Goal: Transaction & Acquisition: Book appointment/travel/reservation

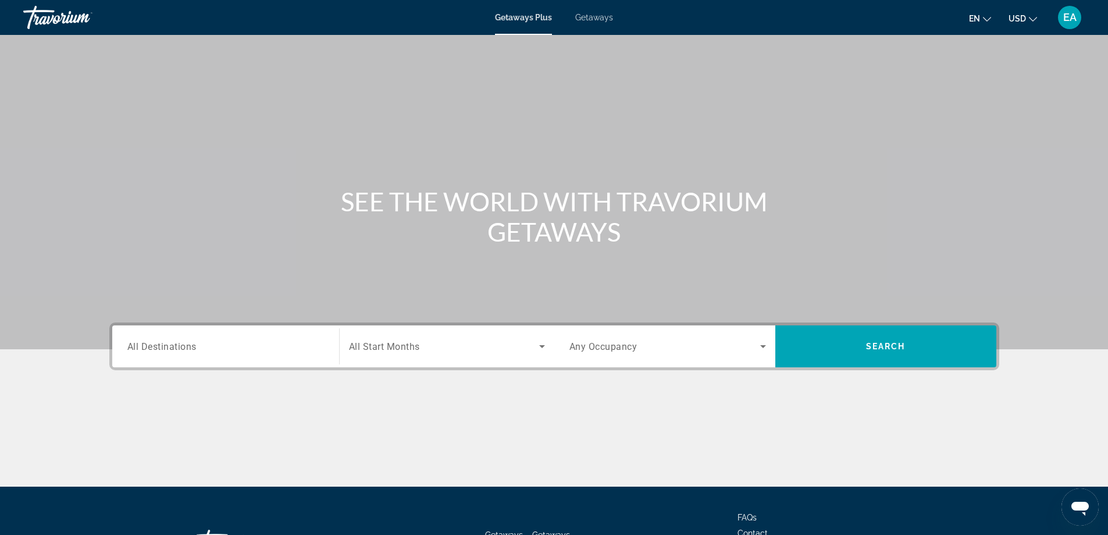
click at [409, 125] on div "Main content" at bounding box center [554, 174] width 1108 height 349
click at [1071, 16] on span "EA" at bounding box center [1069, 18] width 13 height 12
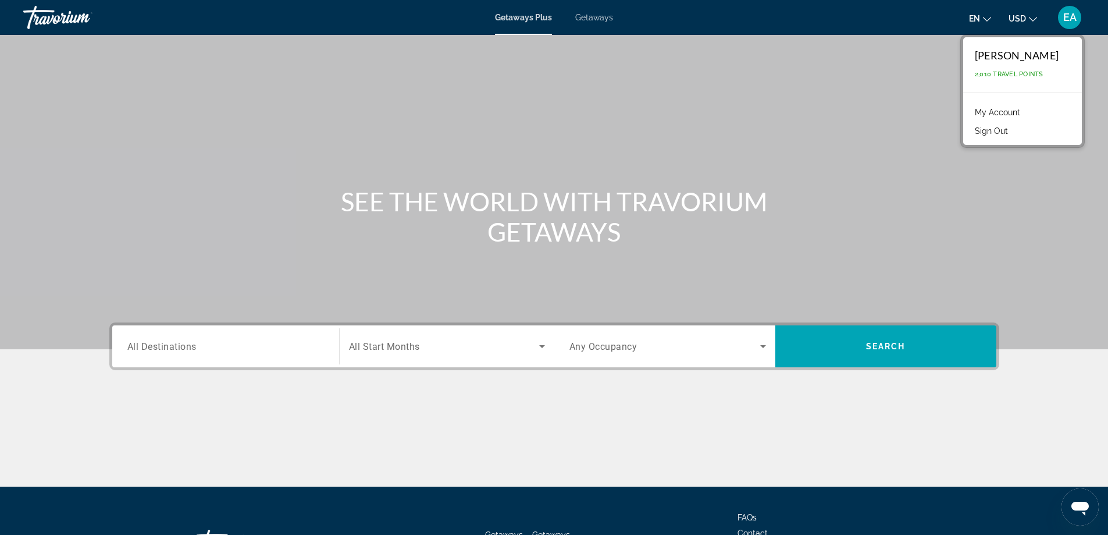
click at [1014, 130] on button "Sign Out" at bounding box center [991, 130] width 45 height 15
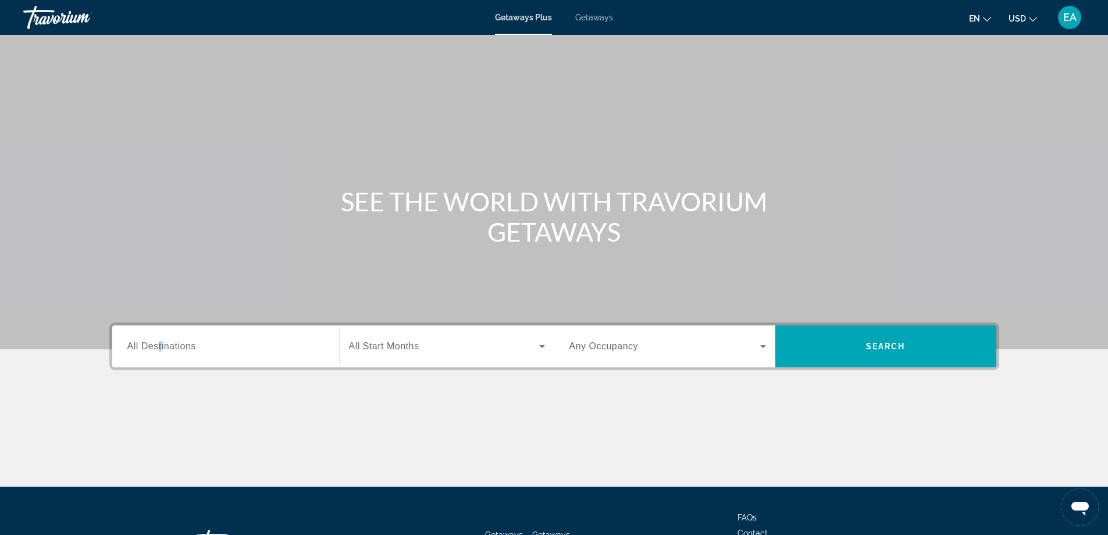
click at [161, 343] on span "All Destinations" at bounding box center [161, 346] width 69 height 10
click at [161, 343] on input "Destination All Destinations" at bounding box center [225, 347] width 197 height 14
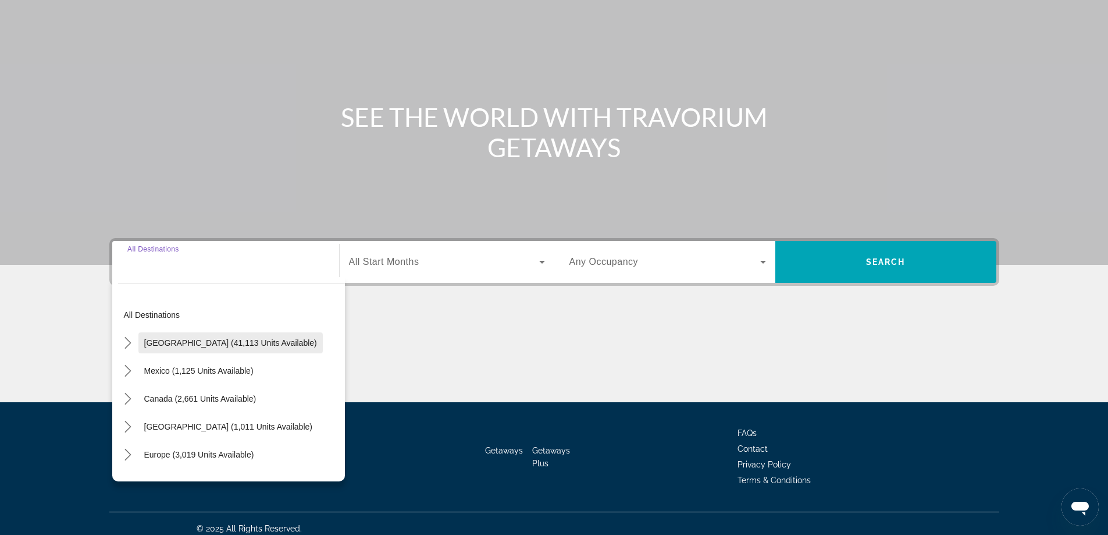
scroll to position [94, 0]
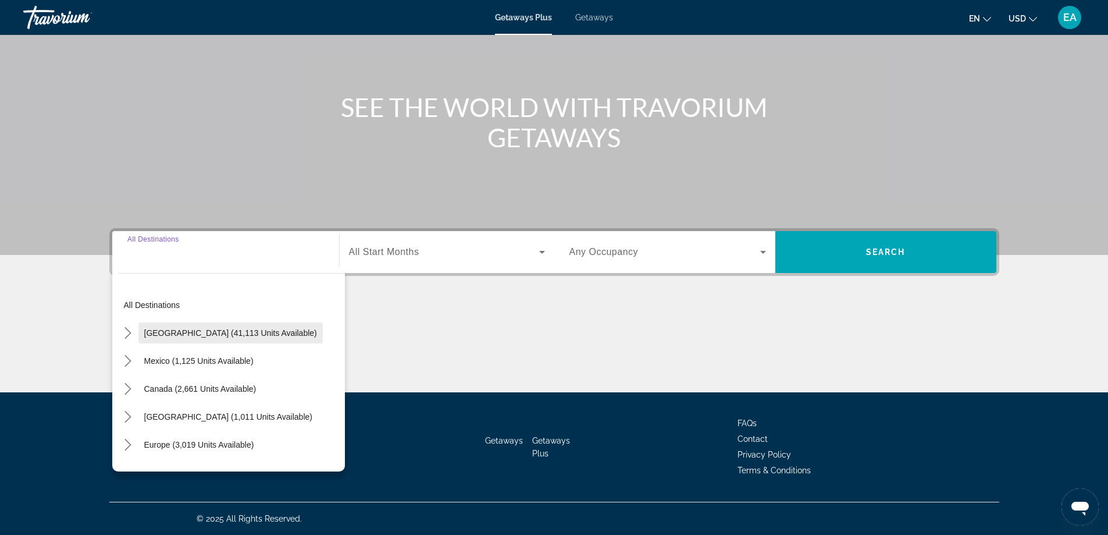
click at [177, 327] on span "Select destination: United States (41,113 units available)" at bounding box center [230, 333] width 184 height 28
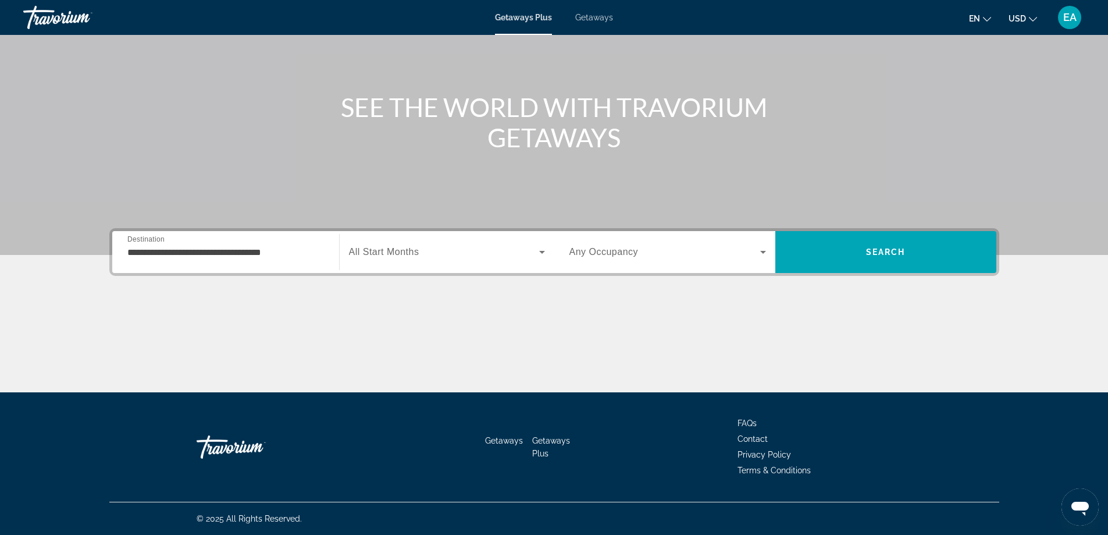
click at [146, 238] on span "Destination" at bounding box center [145, 239] width 37 height 8
click at [146, 245] on input "**********" at bounding box center [225, 252] width 197 height 14
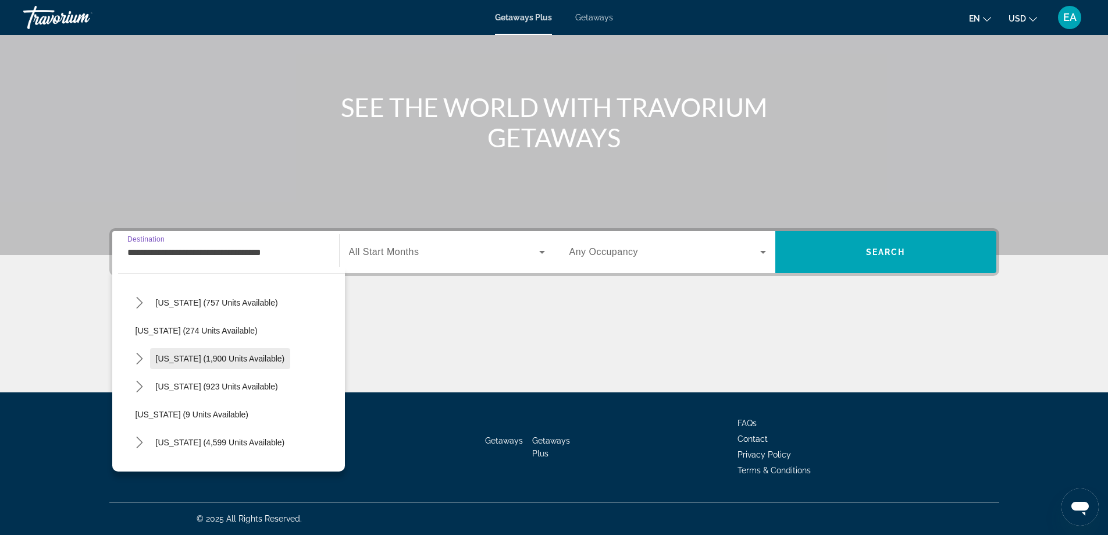
scroll to position [116, 0]
click at [492, 355] on div "Main content" at bounding box center [554, 348] width 890 height 87
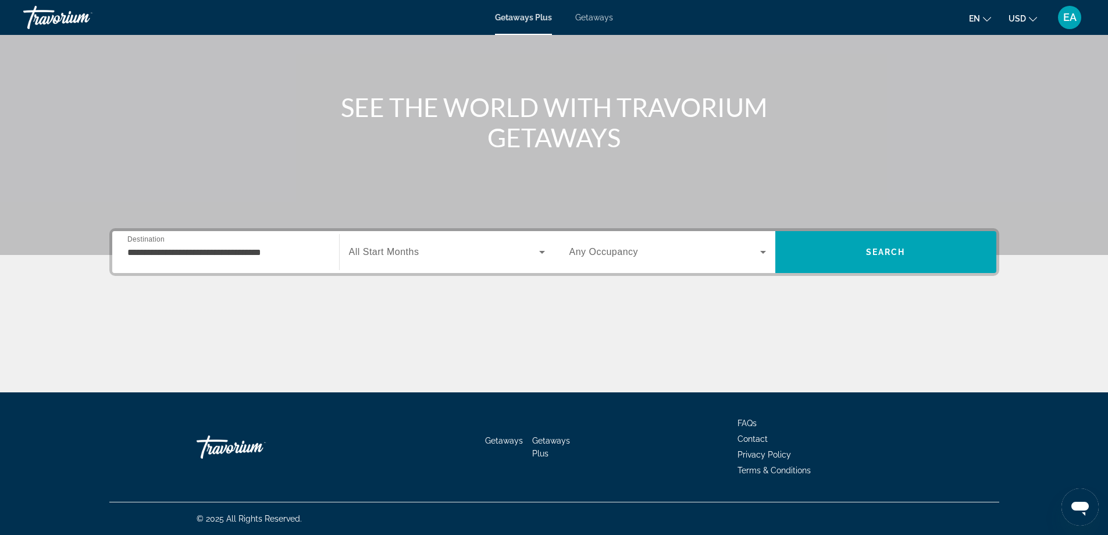
click at [138, 252] on input "**********" at bounding box center [225, 252] width 197 height 14
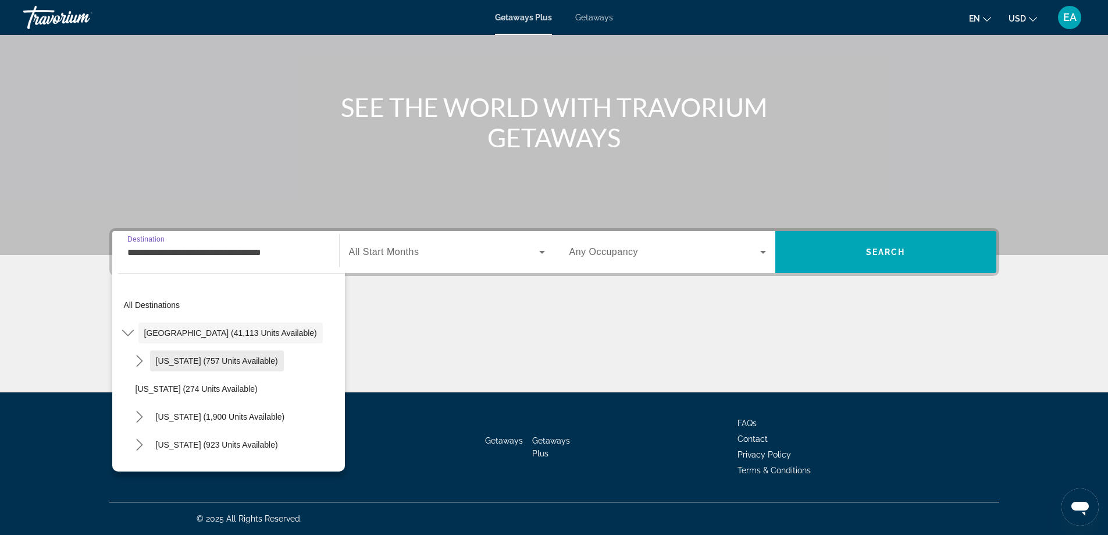
scroll to position [58, 0]
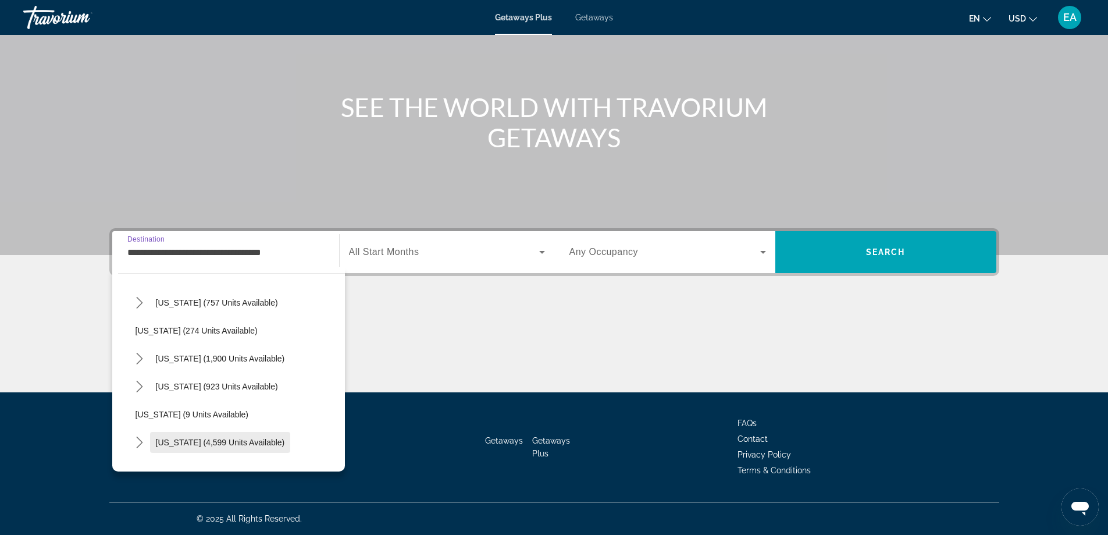
click at [197, 442] on span "Florida (4,599 units available)" at bounding box center [220, 441] width 129 height 9
type input "**********"
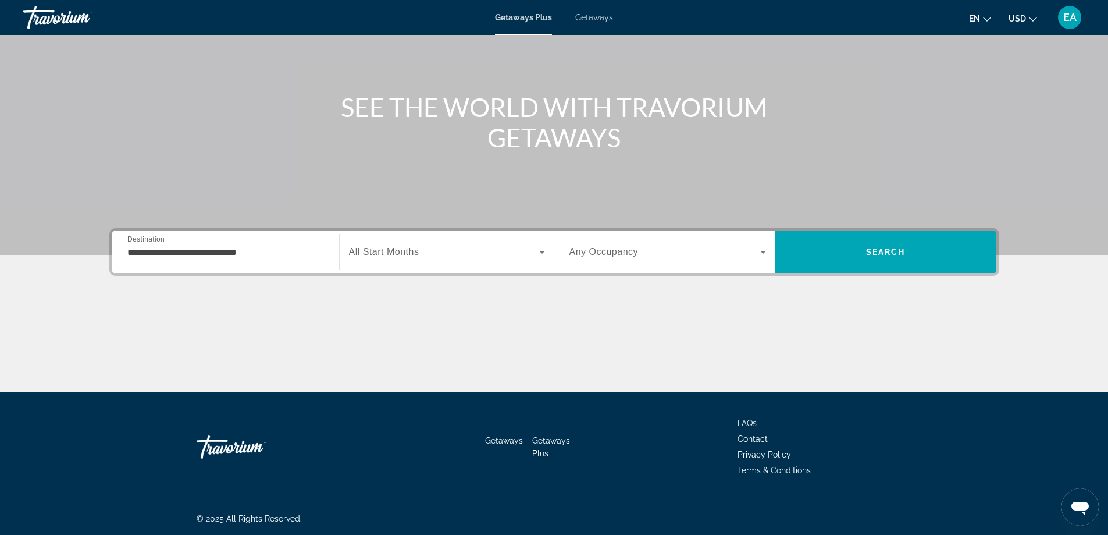
click at [382, 250] on span "All Start Months" at bounding box center [384, 252] width 70 height 10
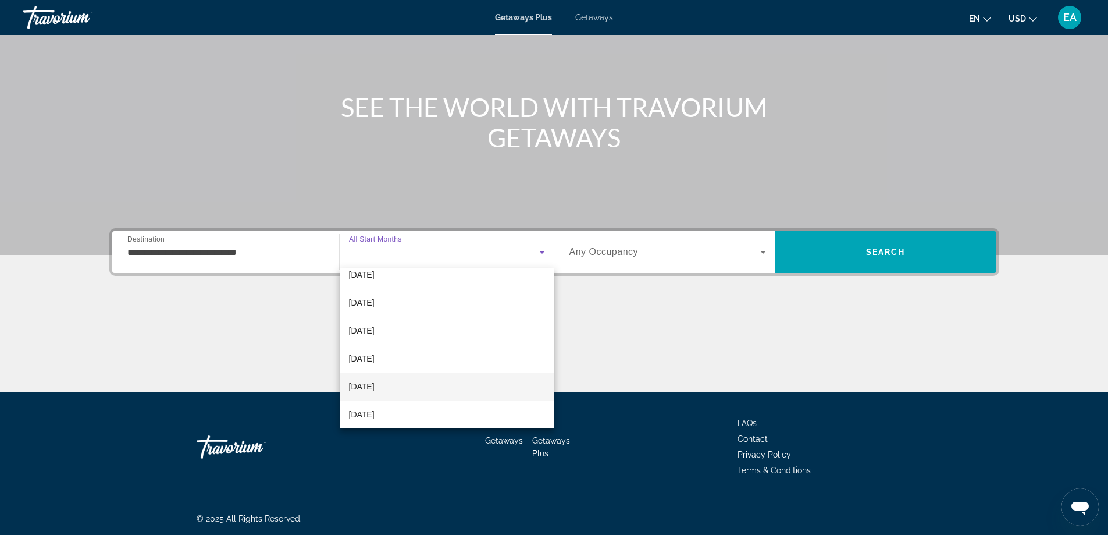
scroll to position [116, 0]
click at [375, 399] on span "May 2026" at bounding box center [362, 394] width 26 height 14
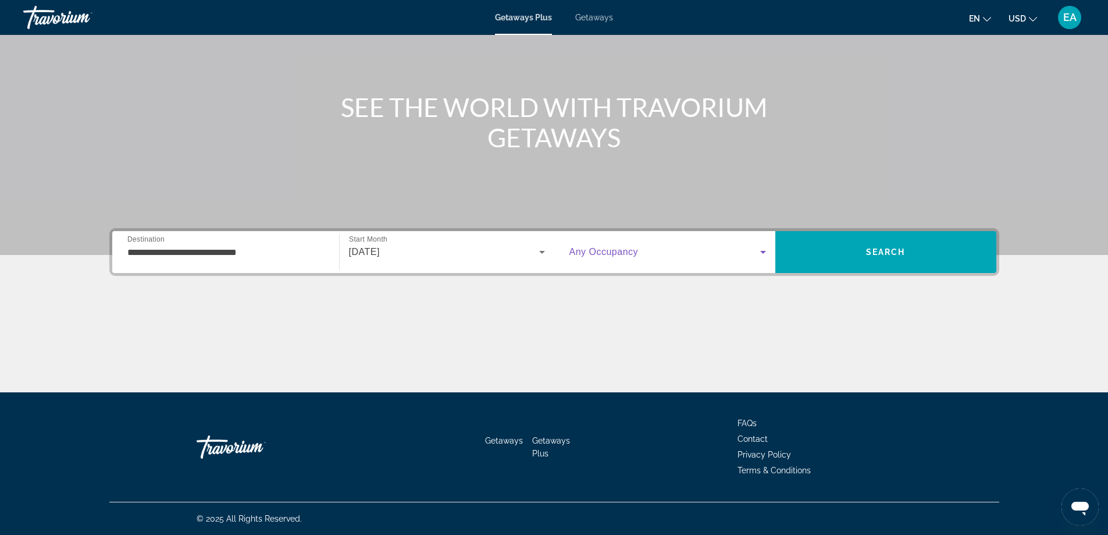
click at [761, 248] on icon "Search widget" at bounding box center [763, 252] width 14 height 14
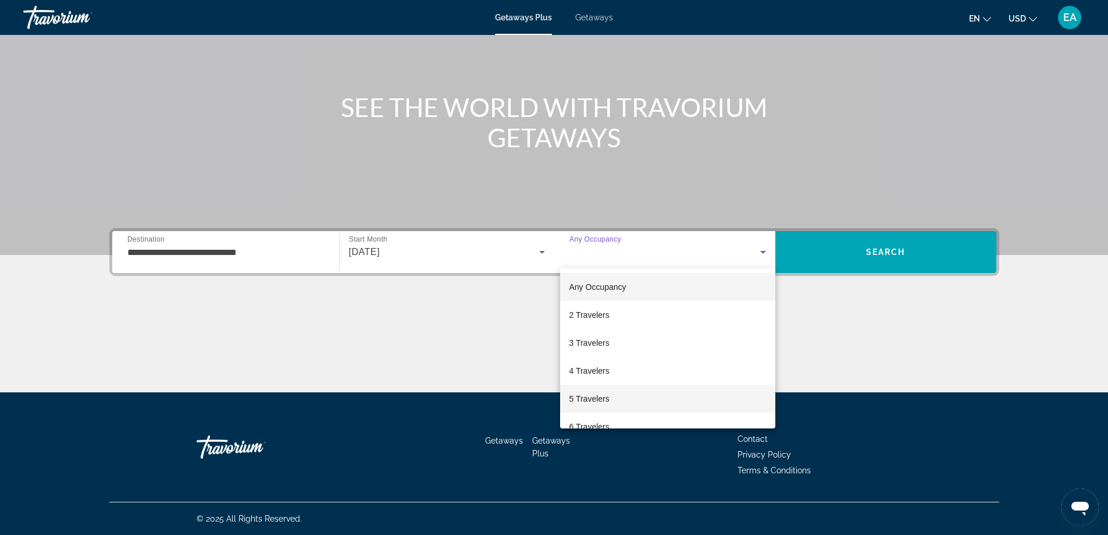
click at [589, 402] on span "5 Travelers" at bounding box center [589, 398] width 40 height 14
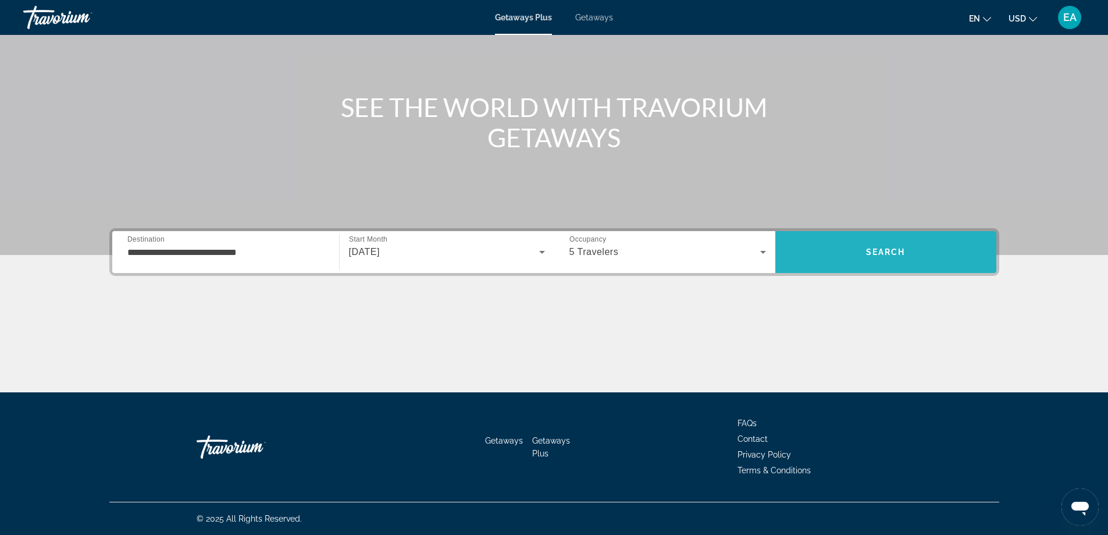
click at [890, 255] on span "Search" at bounding box center [886, 251] width 40 height 9
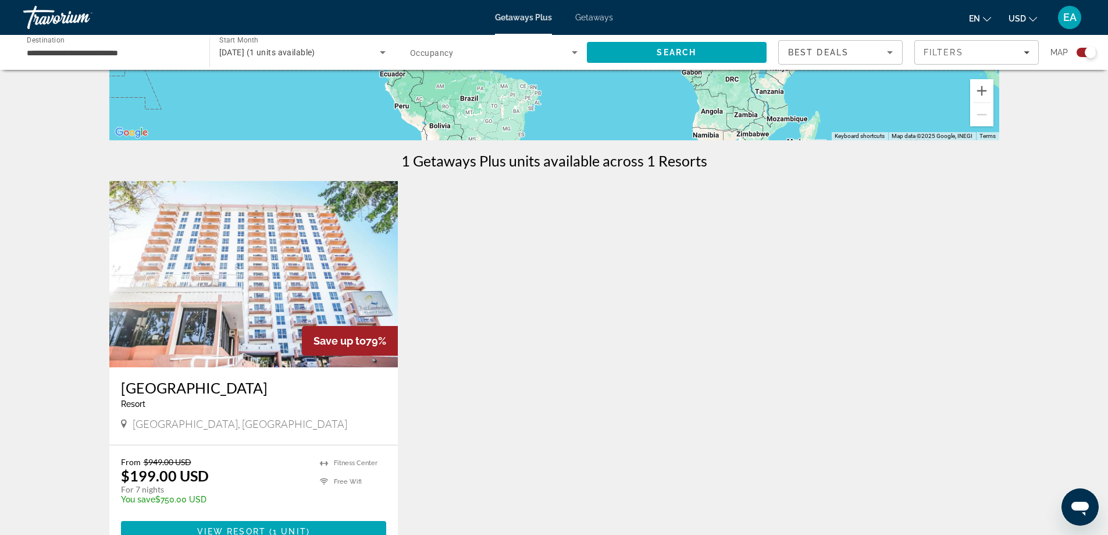
scroll to position [291, 0]
click at [248, 324] on img "Main content" at bounding box center [253, 273] width 289 height 186
